Goal: Find contact information: Find contact information

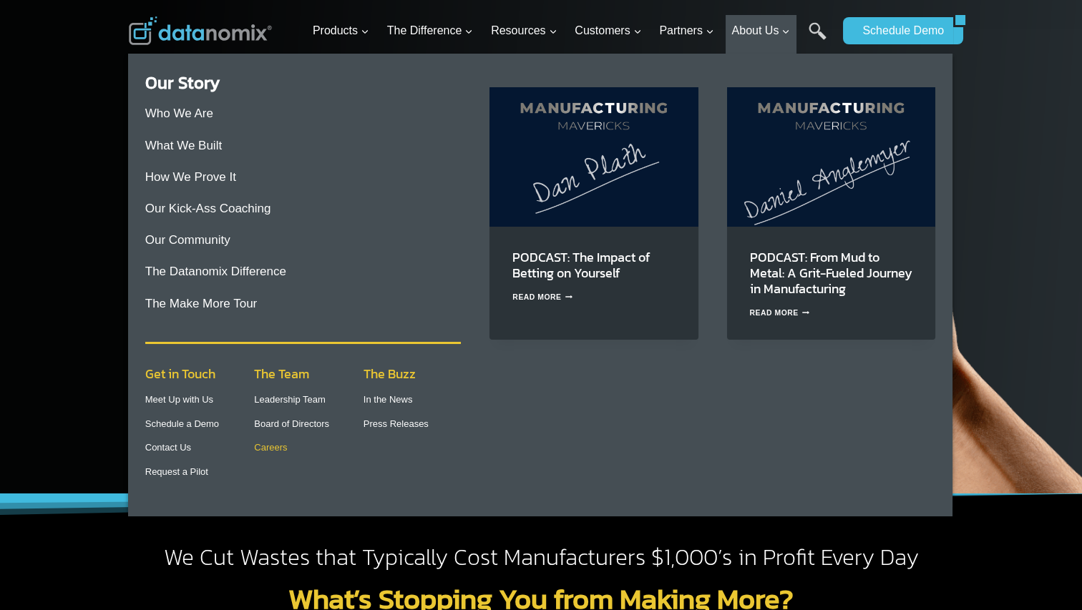
click at [281, 446] on link "Careers" at bounding box center [270, 447] width 33 height 11
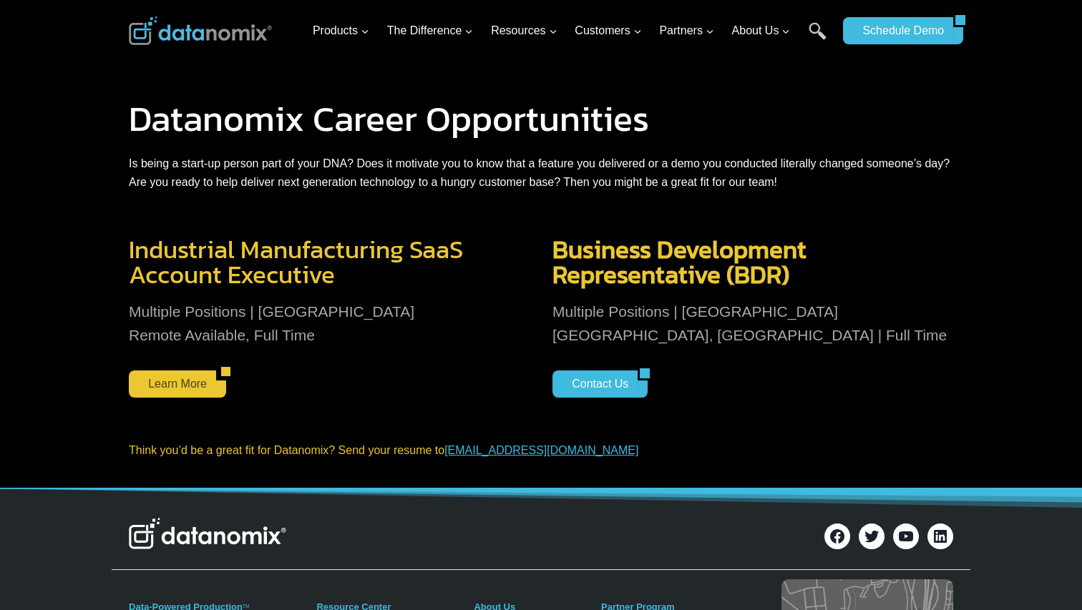
click at [192, 386] on link "Learn More" at bounding box center [172, 384] width 87 height 27
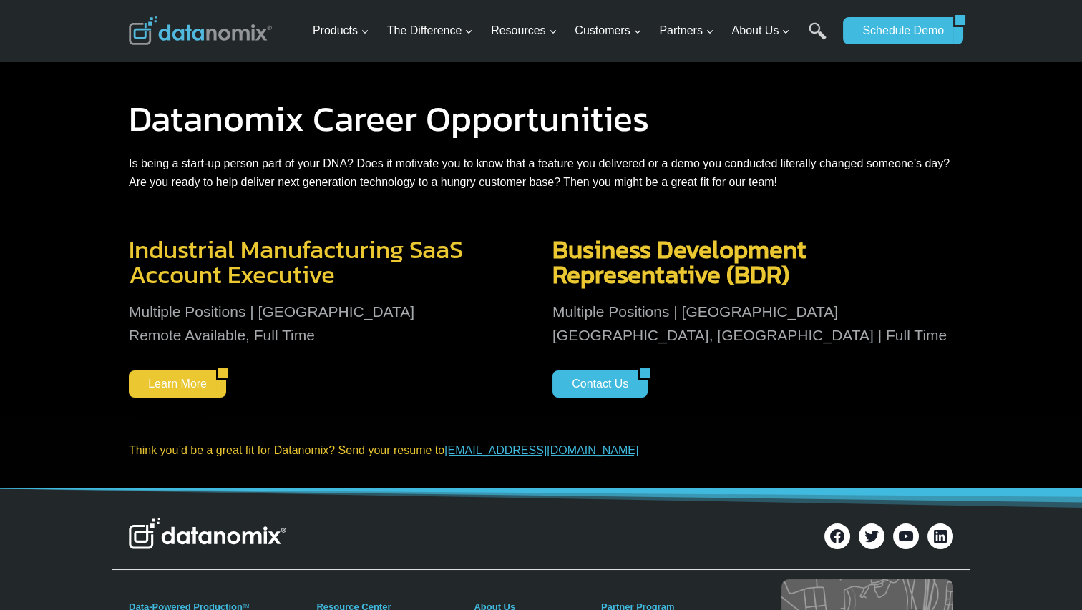
scroll to position [9, 0]
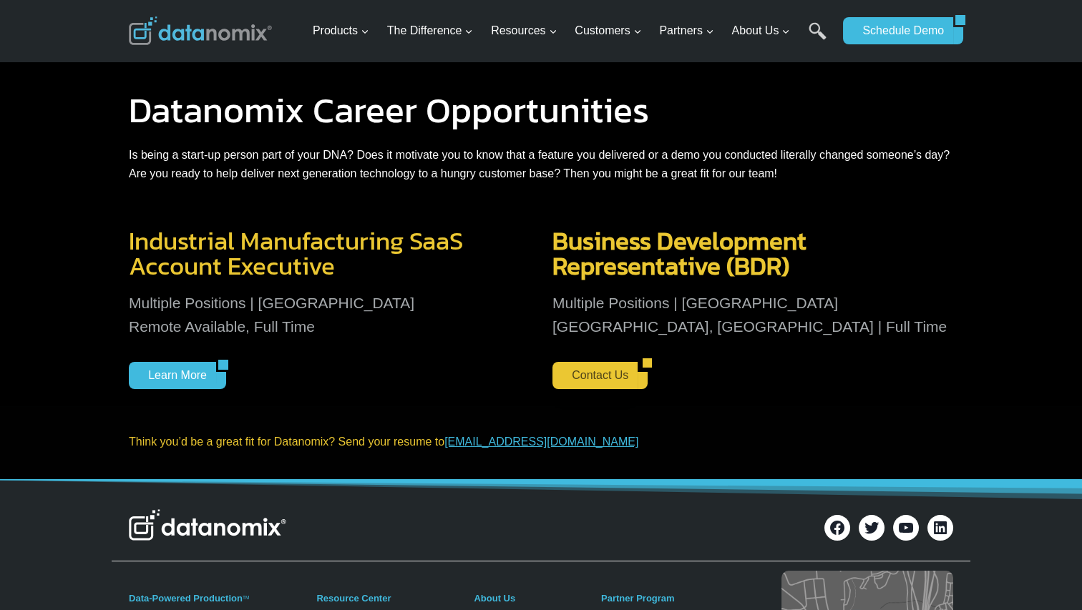
click at [617, 382] on link "Contact Us" at bounding box center [594, 375] width 85 height 27
click at [730, 271] on span "Representative (BDR)" at bounding box center [670, 266] width 237 height 38
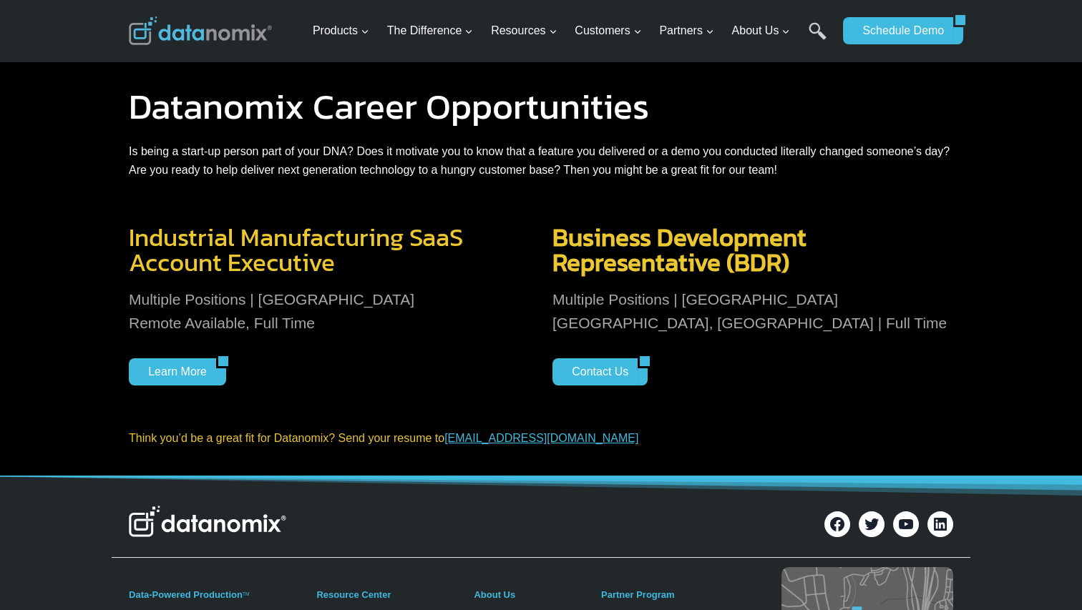
click at [671, 246] on span "Representative (BDR)" at bounding box center [670, 262] width 237 height 38
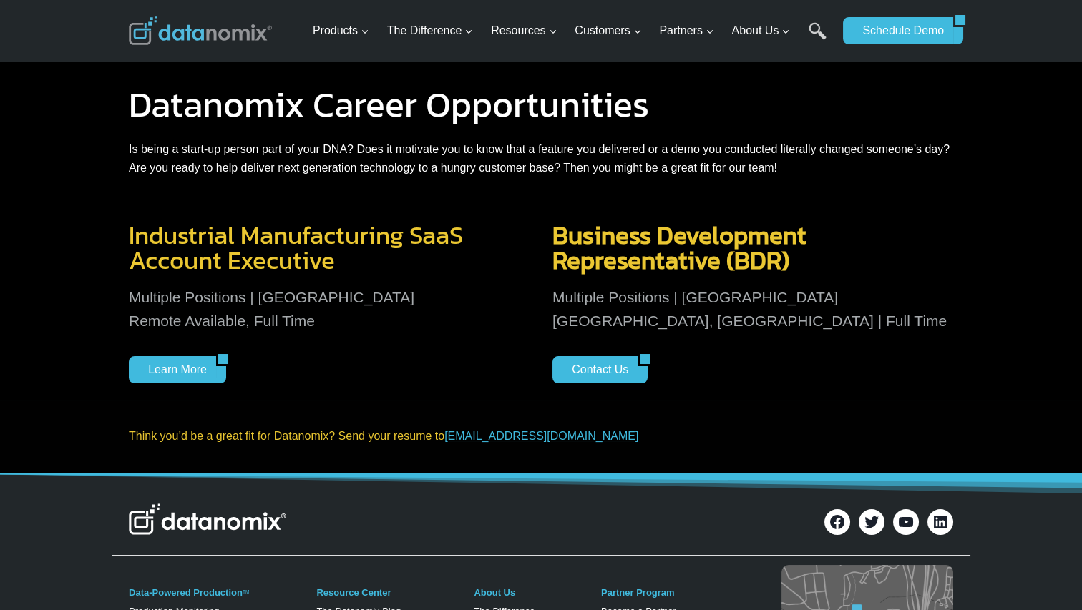
click at [508, 447] on div "Think you’d be a great fit for Datanomix? Send your resume to [EMAIL_ADDRESS][D…" at bounding box center [541, 438] width 859 height 74
click at [502, 442] on link "[EMAIL_ADDRESS][DOMAIN_NAME]" at bounding box center [541, 436] width 194 height 12
click at [754, 318] on p "Multiple Positions | [GEOGRAPHIC_DATA] [GEOGRAPHIC_DATA], [GEOGRAPHIC_DATA] | F…" at bounding box center [752, 310] width 401 height 48
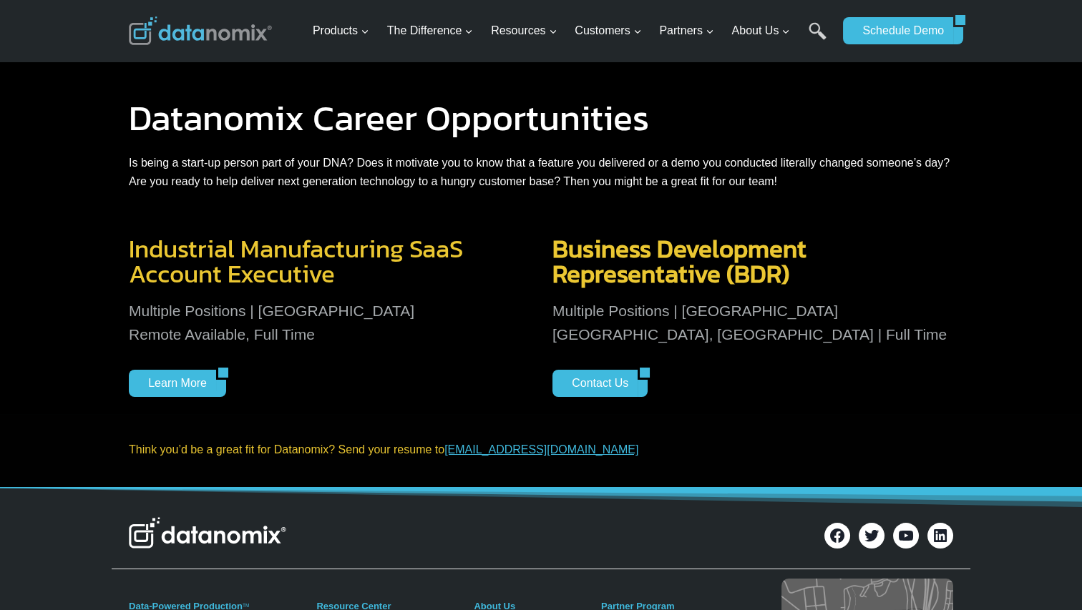
scroll to position [0, 0]
